Goal: Transaction & Acquisition: Obtain resource

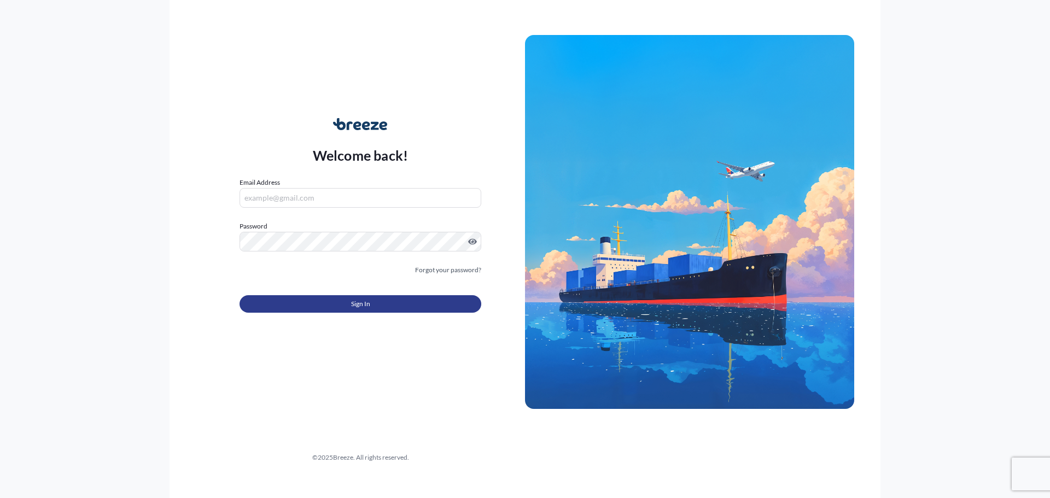
type input "[PERSON_NAME][EMAIL_ADDRESS][PERSON_NAME][DOMAIN_NAME]"
click at [351, 308] on span "Sign In" at bounding box center [360, 304] width 19 height 11
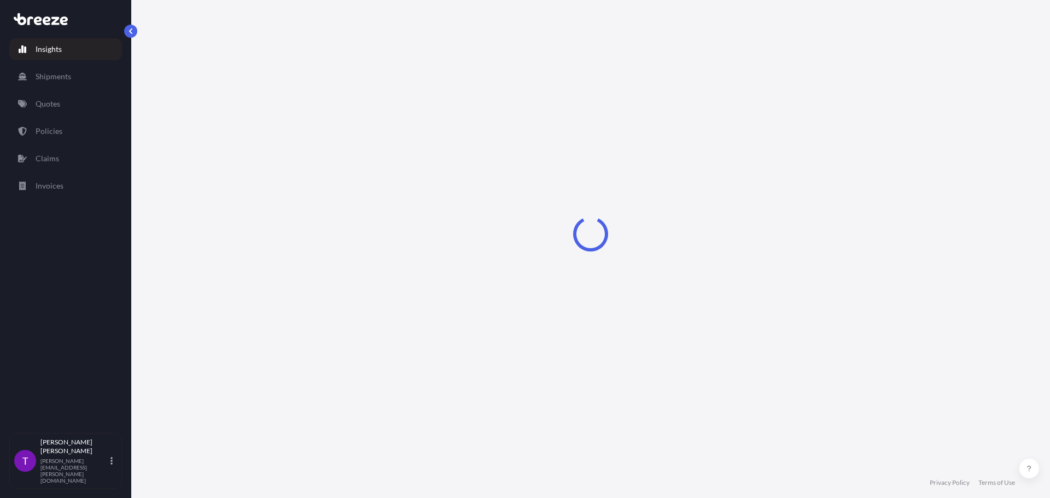
select select "2025"
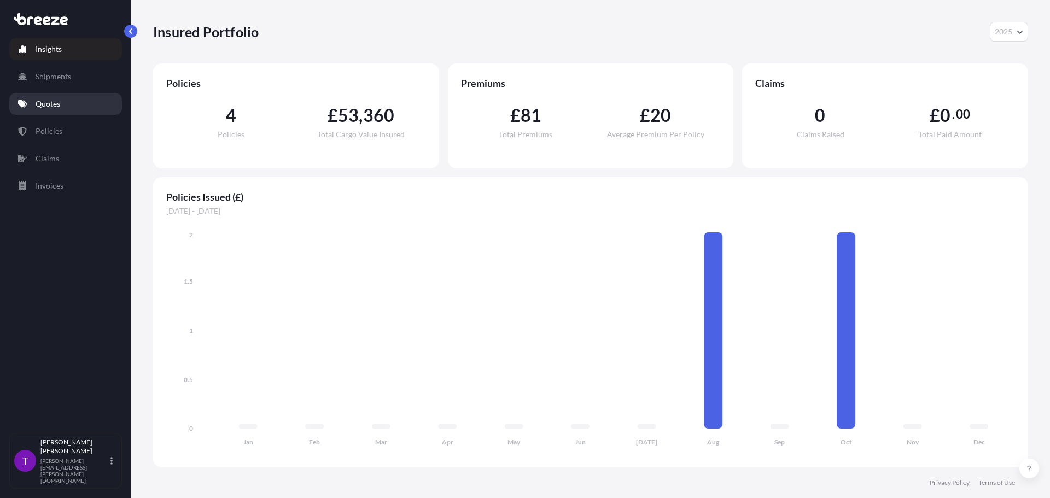
click at [76, 114] on link "Quotes" at bounding box center [65, 104] width 113 height 22
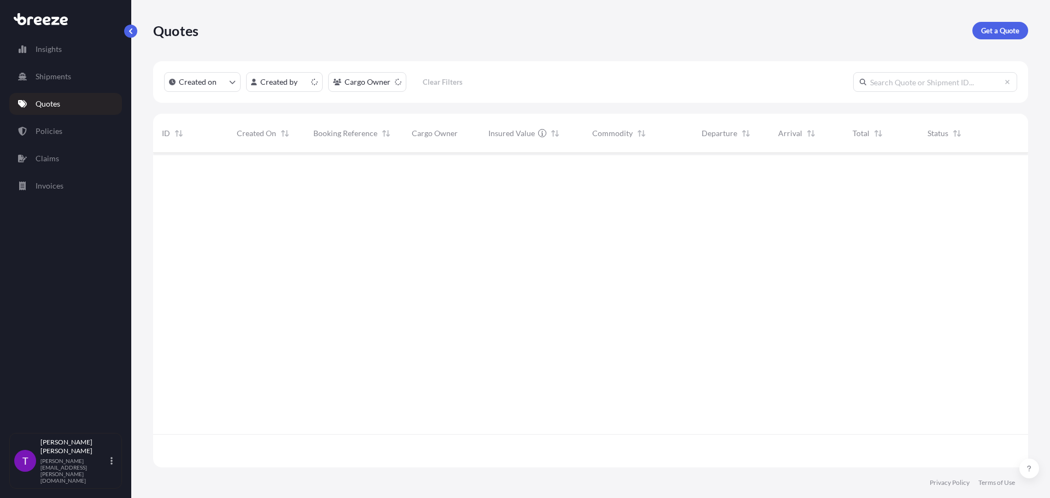
scroll to position [312, 867]
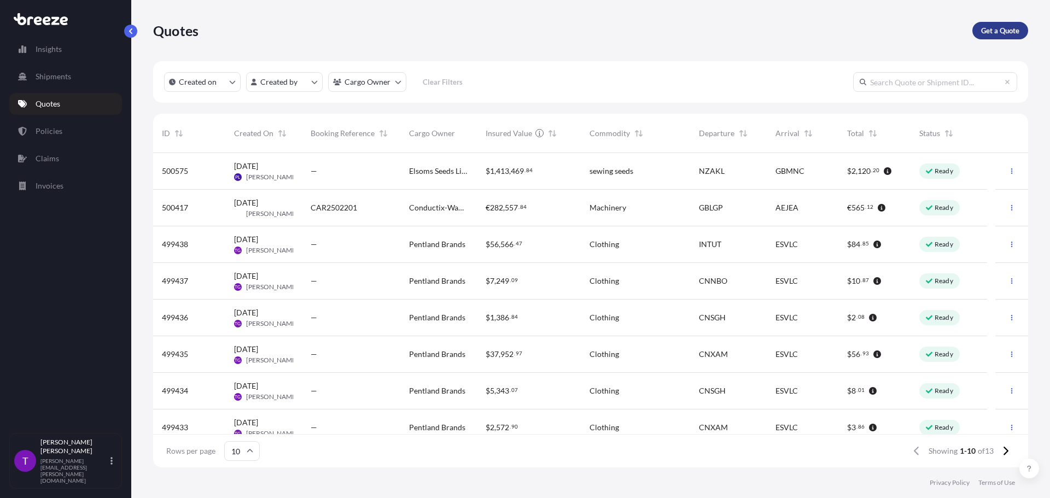
click at [1002, 32] on p "Get a Quote" at bounding box center [1001, 30] width 38 height 11
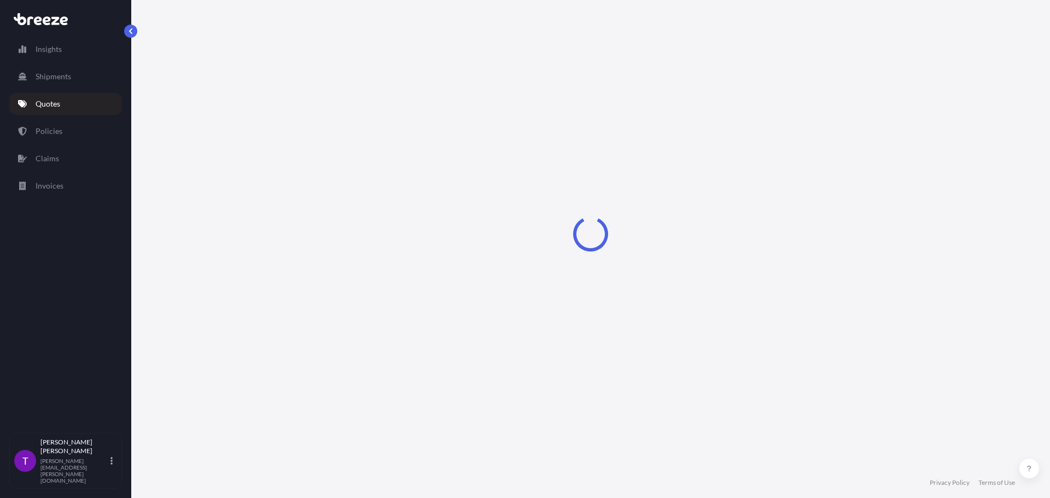
select select "Sea"
select select "1"
select select "2025"
